Goal: Communication & Community: Answer question/provide support

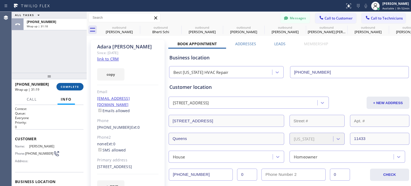
click at [67, 85] on span "COMPLETE" at bounding box center [70, 87] width 18 height 4
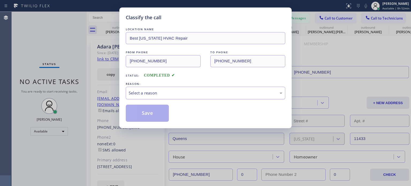
click at [181, 95] on div "Select a reason" at bounding box center [205, 93] width 153 height 6
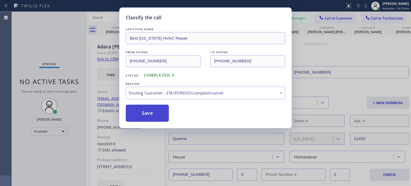
click at [154, 118] on button "Save" at bounding box center [147, 113] width 43 height 17
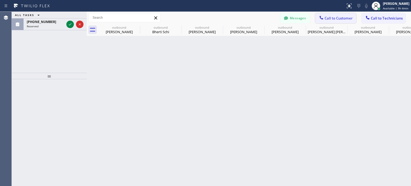
click at [324, 17] on span "Call to Customer" at bounding box center [338, 18] width 28 height 5
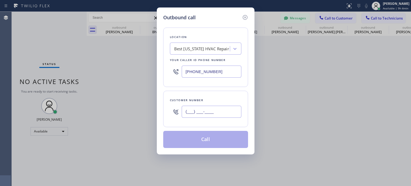
drag, startPoint x: 201, startPoint y: 110, endPoint x: 197, endPoint y: 103, distance: 7.7
click at [202, 110] on input "(___) ___-____" at bounding box center [211, 112] width 60 height 12
paste input "301) 742-4333"
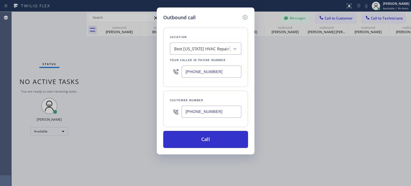
type input "[PHONE_NUMBER]"
click at [197, 72] on input "[PHONE_NUMBER]" at bounding box center [211, 71] width 60 height 12
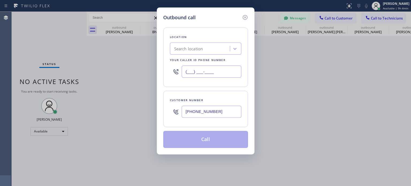
type input "(___) ___-____"
click at [186, 47] on div "Search location" at bounding box center [188, 49] width 29 height 6
paste input "Brooklyn Heating and Air Conditioning"
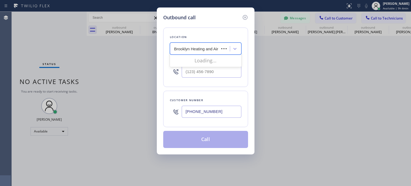
type input "Brooklyn Heating and Air Conditioning"
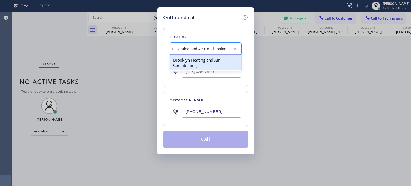
scroll to position [0, 15]
click at [184, 63] on div "Brooklyn Heating and Air Conditioning" at bounding box center [205, 62] width 71 height 15
type input "[PHONE_NUMBER]"
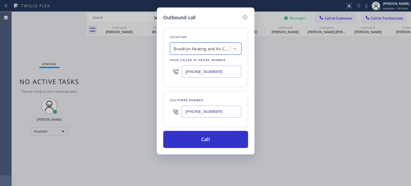
scroll to position [0, 0]
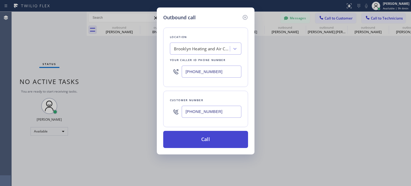
drag, startPoint x: 197, startPoint y: 138, endPoint x: 198, endPoint y: 136, distance: 3.0
click at [197, 138] on button "Call" at bounding box center [205, 139] width 85 height 17
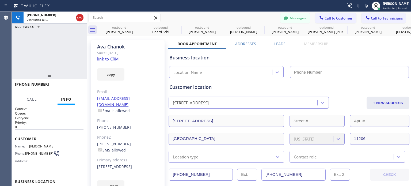
type input "[PHONE_NUMBER]"
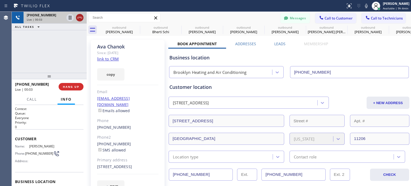
click at [80, 18] on icon at bounding box center [79, 17] width 6 height 6
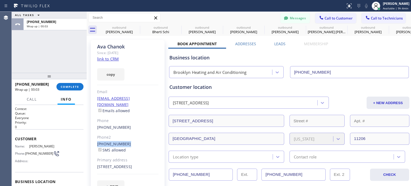
drag, startPoint x: 117, startPoint y: 135, endPoint x: 127, endPoint y: 138, distance: 10.3
click at [127, 138] on div "[PERSON_NAME] Since: [DATE] link to CRM copy Email [EMAIL_ADDRESS][DOMAIN_NAME]…" at bounding box center [128, 119] width 74 height 159
click at [63, 87] on span "COMPLETE" at bounding box center [70, 87] width 18 height 4
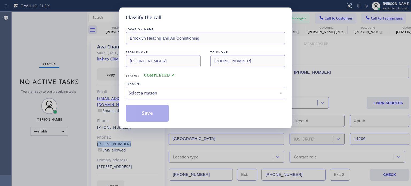
click at [174, 95] on div "Select a reason" at bounding box center [205, 93] width 153 height 6
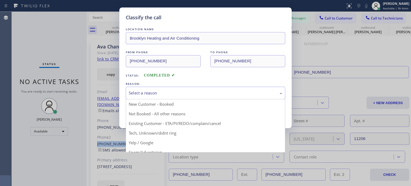
drag, startPoint x: 176, startPoint y: 122, endPoint x: 150, endPoint y: 115, distance: 27.6
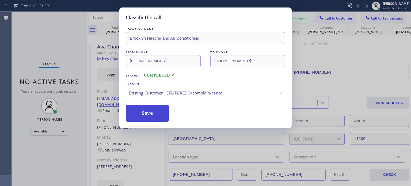
click at [150, 115] on button "Save" at bounding box center [147, 113] width 43 height 17
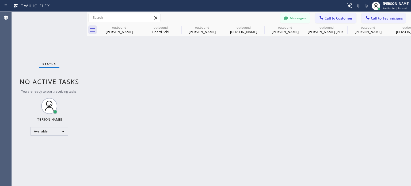
drag, startPoint x: 332, startPoint y: 18, endPoint x: 264, endPoint y: 44, distance: 73.4
click at [331, 18] on span "Call to Customer" at bounding box center [338, 18] width 28 height 5
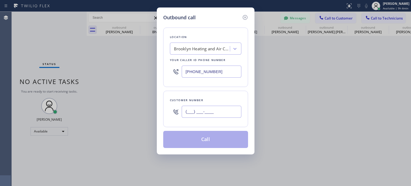
click at [194, 112] on input "(___) ___-____" at bounding box center [211, 112] width 60 height 12
paste input "703) 627-5108"
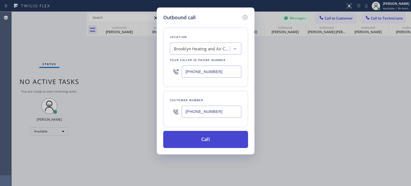
type input "[PHONE_NUMBER]"
click at [201, 138] on button "Call" at bounding box center [205, 139] width 85 height 17
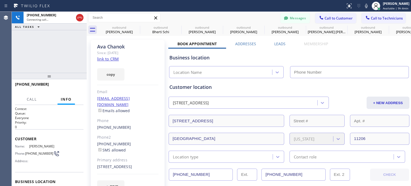
type input "[PHONE_NUMBER]"
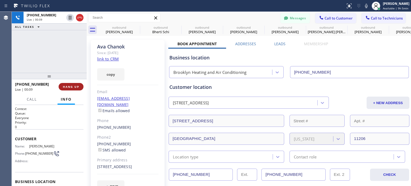
click at [76, 86] on span "HANG UP" at bounding box center [71, 87] width 16 height 4
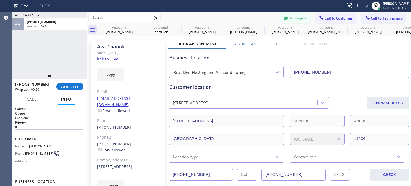
click at [301, 59] on div "Business location" at bounding box center [288, 57] width 239 height 7
click at [74, 87] on span "COMPLETE" at bounding box center [70, 87] width 18 height 4
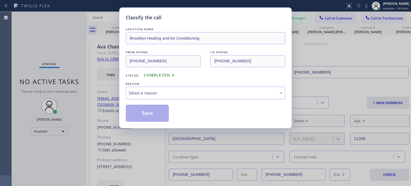
drag, startPoint x: 177, startPoint y: 95, endPoint x: 177, endPoint y: 98, distance: 2.8
click at [177, 98] on div "Select a reason" at bounding box center [205, 93] width 159 height 13
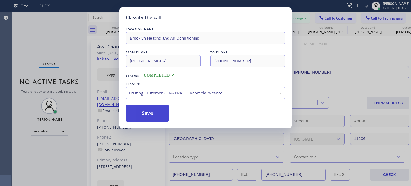
click at [156, 117] on button "Save" at bounding box center [147, 113] width 43 height 17
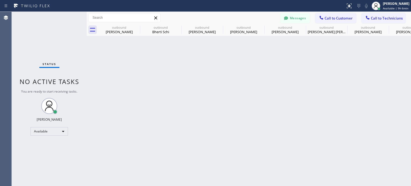
click at [306, 69] on div "Back to Dashboard Change Sender ID Customers Technicians E Em [DATE] 09:38 AM H…" at bounding box center [249, 99] width 324 height 174
drag, startPoint x: 344, startPoint y: 16, endPoint x: 221, endPoint y: 86, distance: 141.6
click at [341, 17] on span "Call to Customer" at bounding box center [338, 18] width 28 height 5
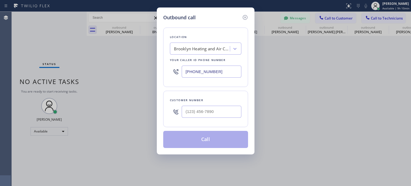
click at [201, 105] on div at bounding box center [211, 111] width 60 height 17
paste input "862-2145"
drag, startPoint x: 195, startPoint y: 113, endPoint x: 196, endPoint y: 102, distance: 11.0
click at [196, 110] on input "(___) 862-2145" at bounding box center [211, 112] width 60 height 12
paste input "862) 214-591"
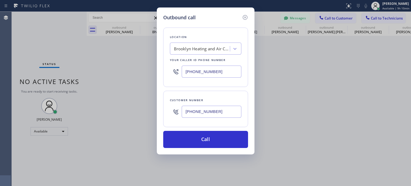
type input "[PHONE_NUMBER]"
drag, startPoint x: 190, startPoint y: 65, endPoint x: 193, endPoint y: 70, distance: 5.6
click at [192, 68] on input "[PHONE_NUMBER]" at bounding box center [211, 71] width 60 height 12
click at [193, 71] on input "[PHONE_NUMBER]" at bounding box center [211, 71] width 60 height 12
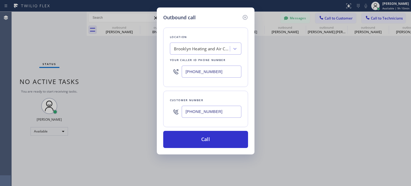
click at [193, 71] on input "[PHONE_NUMBER]" at bounding box center [211, 71] width 60 height 12
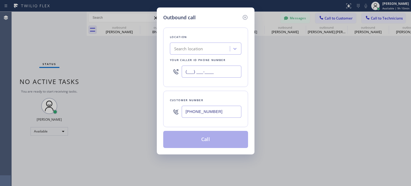
type input "(___) ___-____"
click at [195, 49] on div "Search location" at bounding box center [188, 49] width 29 height 6
paste input "EII Electric"
type input "EII Electric"
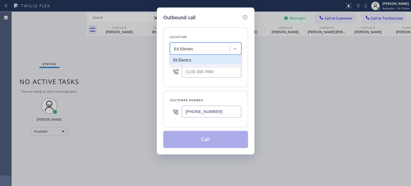
click at [192, 59] on div "EII Electric" at bounding box center [205, 60] width 71 height 10
type input "[PHONE_NUMBER]"
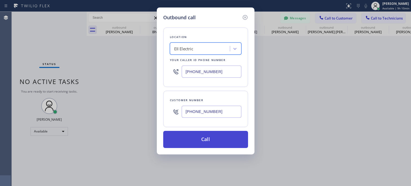
click at [205, 140] on button "Call" at bounding box center [205, 139] width 85 height 17
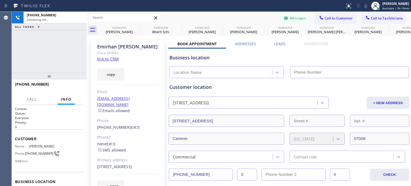
type input "[PHONE_NUMBER]"
click at [77, 86] on span "HANG UP" at bounding box center [71, 87] width 16 height 4
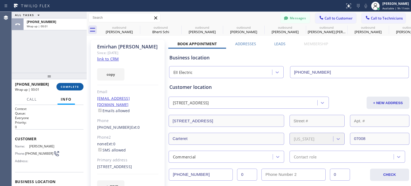
click at [78, 84] on button "COMPLETE" at bounding box center [69, 86] width 27 height 7
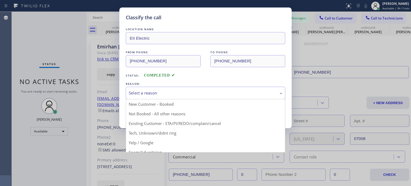
click at [164, 92] on div "Select a reason" at bounding box center [205, 93] width 153 height 6
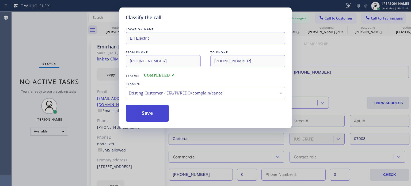
click at [150, 115] on button "Save" at bounding box center [147, 113] width 43 height 17
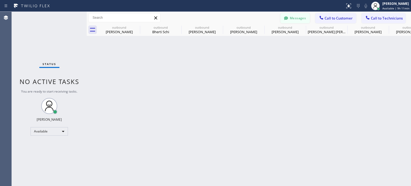
click at [297, 19] on button "Messages" at bounding box center [294, 18] width 29 height 10
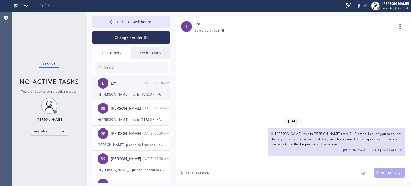
click at [113, 100] on li "E Em [DATE] 09:38 AM Hi [PERSON_NAME], this is [PERSON_NAME] from Ell Electric,…" at bounding box center [131, 112] width 78 height 25
click at [113, 95] on div "Hi [PERSON_NAME], this is [PERSON_NAME] from Ell Electric, I called you to coll…" at bounding box center [131, 94] width 67 height 6
click at [369, 65] on div "[DATE] Hi [PERSON_NAME], this is [PERSON_NAME] from Ell Electric, I called you …" at bounding box center [293, 99] width 235 height 125
click at [117, 23] on button "Back to Dashboard" at bounding box center [131, 22] width 78 height 13
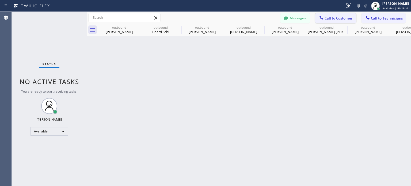
click at [319, 18] on icon at bounding box center [320, 17] width 5 height 5
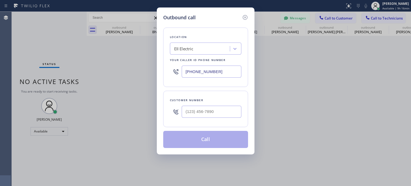
click at [212, 117] on div at bounding box center [211, 111] width 60 height 17
click at [210, 114] on input "(___) ___-____" at bounding box center [211, 112] width 60 height 12
paste input "8"
paste input "862) 214-5915"
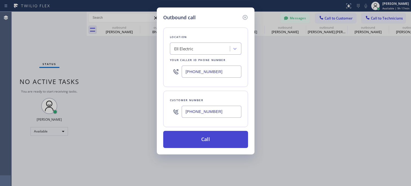
type input "[PHONE_NUMBER]"
click at [193, 138] on button "Call" at bounding box center [205, 139] width 85 height 17
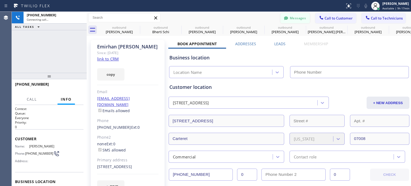
click at [286, 20] on button "Messages" at bounding box center [294, 18] width 29 height 10
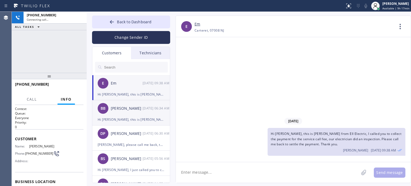
type input "[PHONE_NUMBER]"
click at [116, 86] on div "E Em [DATE] 09:38 AM" at bounding box center [131, 83] width 78 height 16
click at [277, 137] on span "Hi [PERSON_NAME], this is [PERSON_NAME] from Ell Electric, I called you to coll…" at bounding box center [335, 138] width 130 height 15
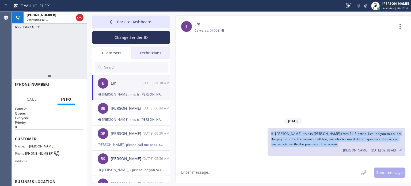
click at [277, 137] on span "Hi [PERSON_NAME], this is [PERSON_NAME] from Ell Electric, I called you to coll…" at bounding box center [335, 138] width 130 height 15
copy span "Hi [PERSON_NAME], this is [PERSON_NAME] from Ell Electric, I called you to coll…"
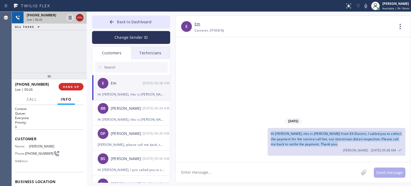
click at [79, 18] on icon at bounding box center [79, 17] width 6 height 6
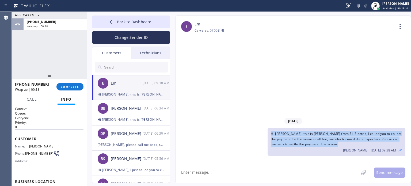
copy span "Hi [PERSON_NAME], this is [PERSON_NAME] from Ell Electric, I called you to coll…"
click at [74, 87] on span "COMPLETE" at bounding box center [70, 87] width 18 height 4
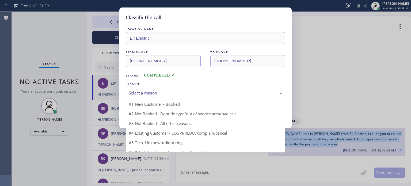
drag, startPoint x: 175, startPoint y: 90, endPoint x: 177, endPoint y: 96, distance: 6.9
click at [175, 90] on div "Select a reason" at bounding box center [205, 93] width 153 height 6
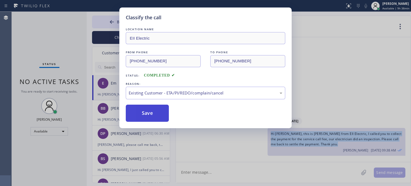
click at [160, 113] on button "Save" at bounding box center [147, 113] width 43 height 17
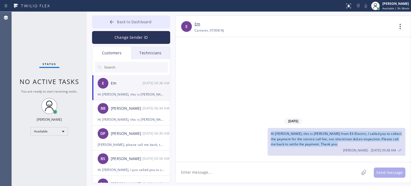
click at [115, 23] on button "Back to Dashboard" at bounding box center [131, 22] width 78 height 13
